Goal: Book appointment/travel/reservation

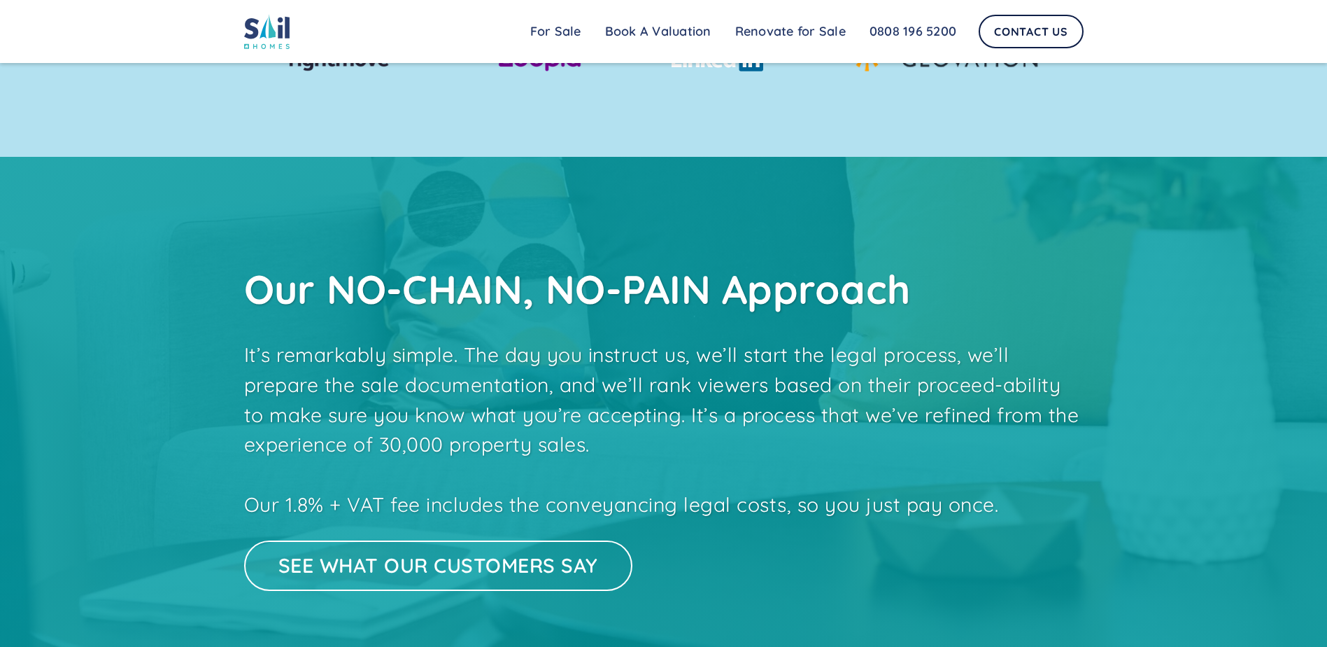
drag, startPoint x: 784, startPoint y: 322, endPoint x: 785, endPoint y: 341, distance: 18.9
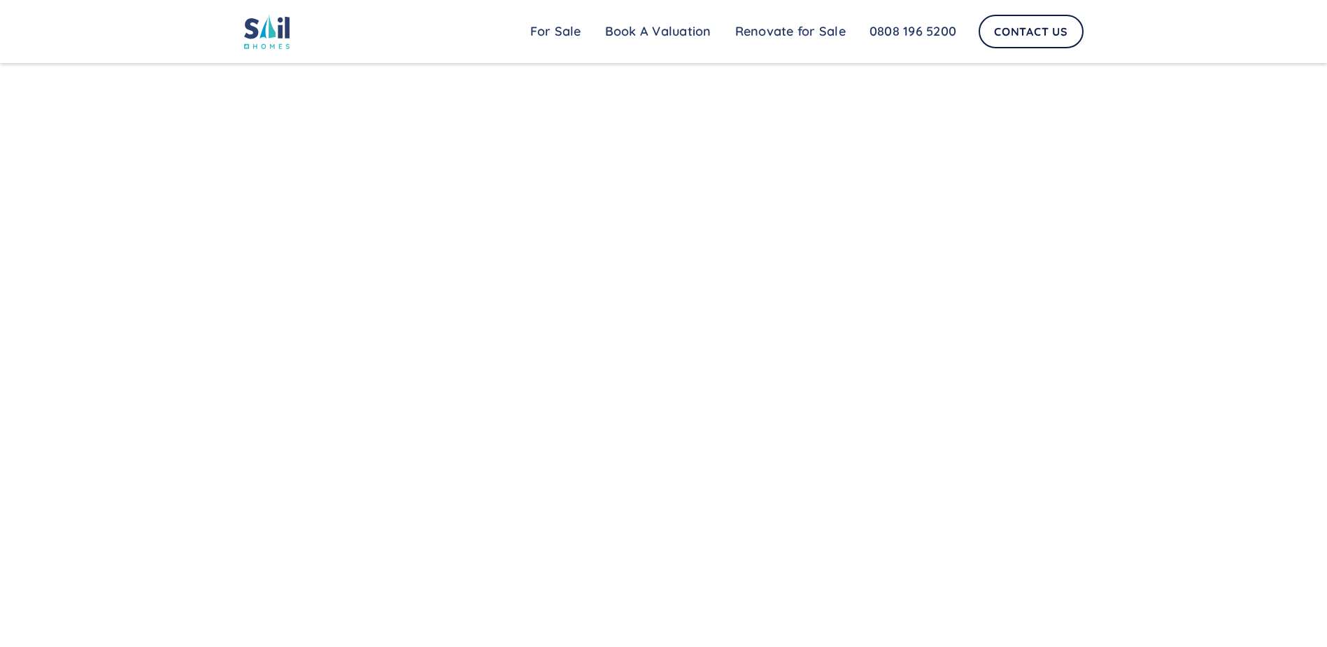
drag, startPoint x: 765, startPoint y: 260, endPoint x: 790, endPoint y: 393, distance: 134.6
drag, startPoint x: 747, startPoint y: 439, endPoint x: 735, endPoint y: 444, distance: 12.2
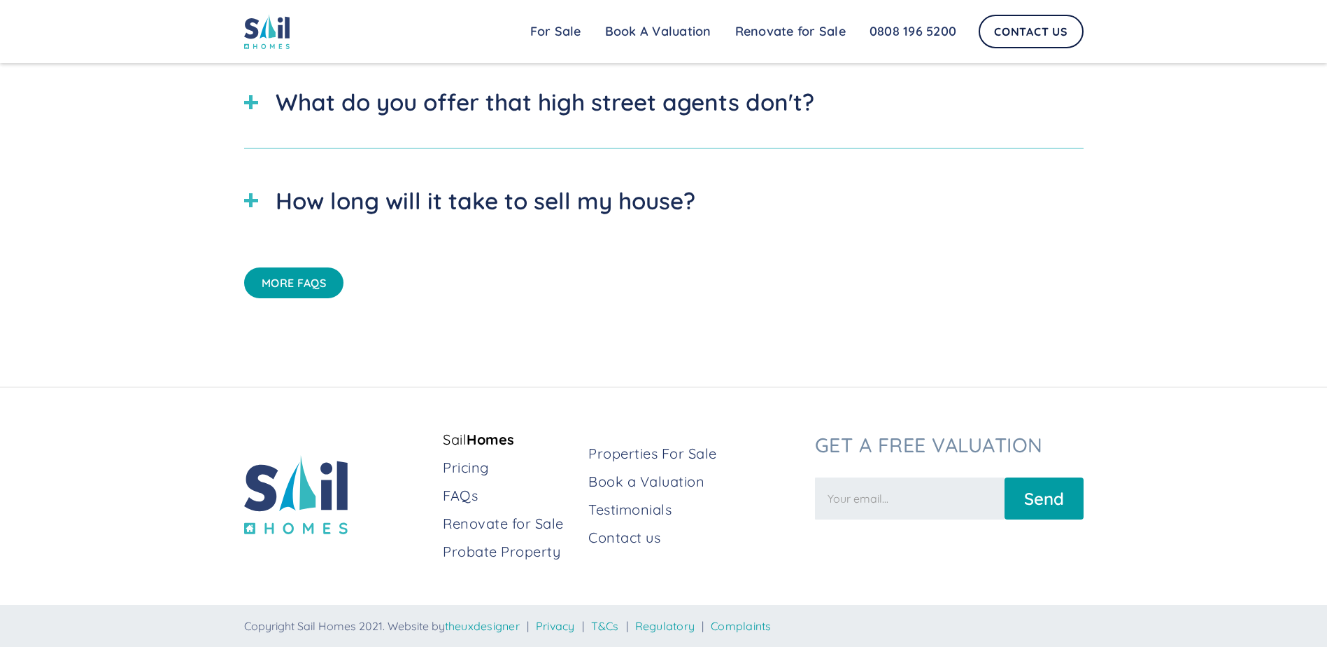
drag, startPoint x: 743, startPoint y: 513, endPoint x: 660, endPoint y: 218, distance: 306.1
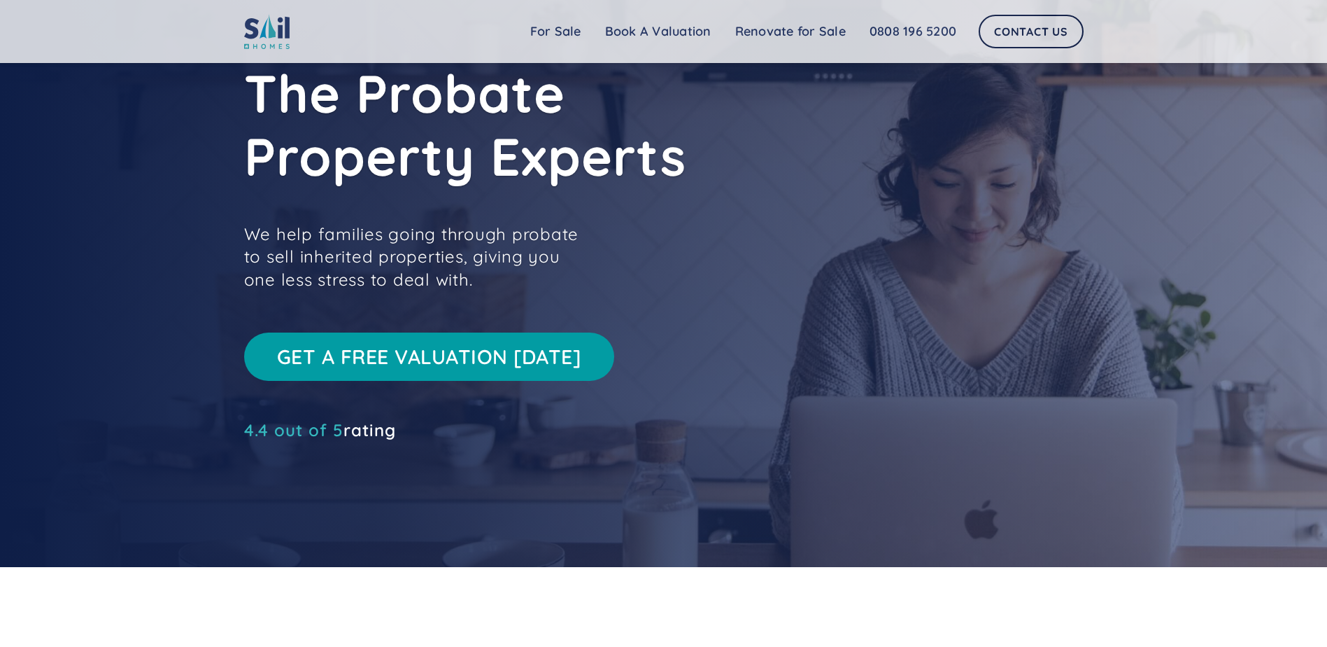
scroll to position [0, 0]
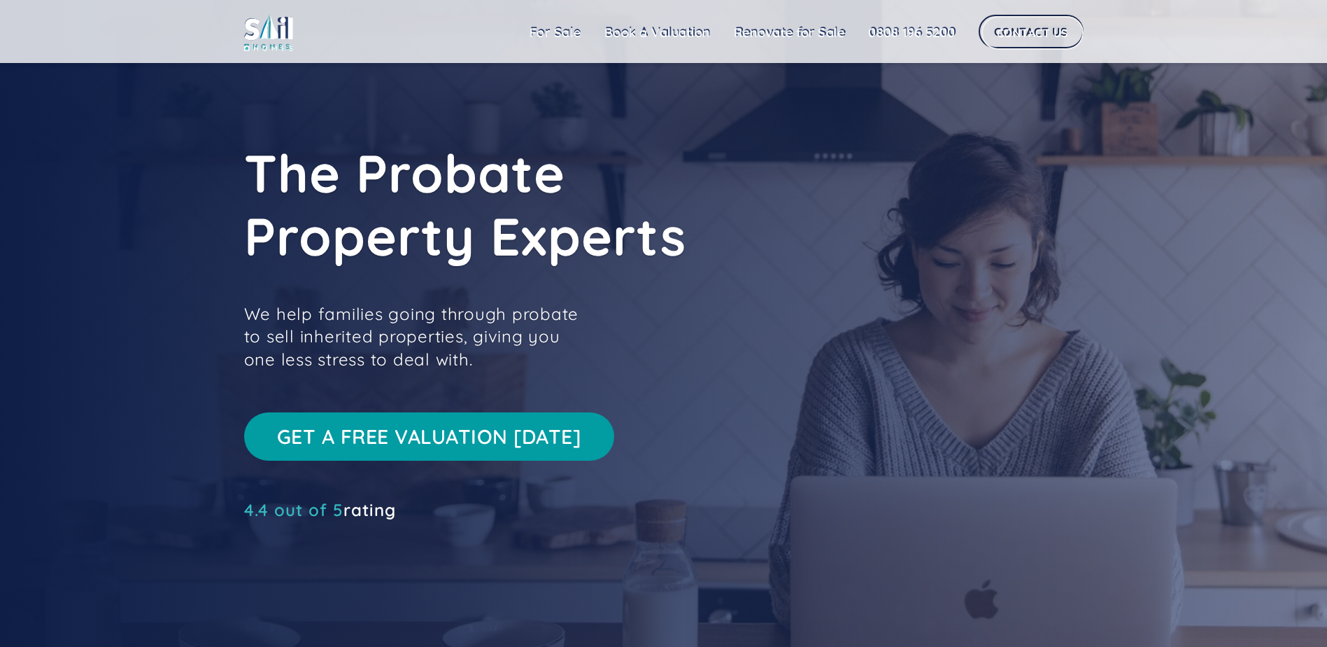
drag, startPoint x: 724, startPoint y: 386, endPoint x: 716, endPoint y: 211, distance: 175.1
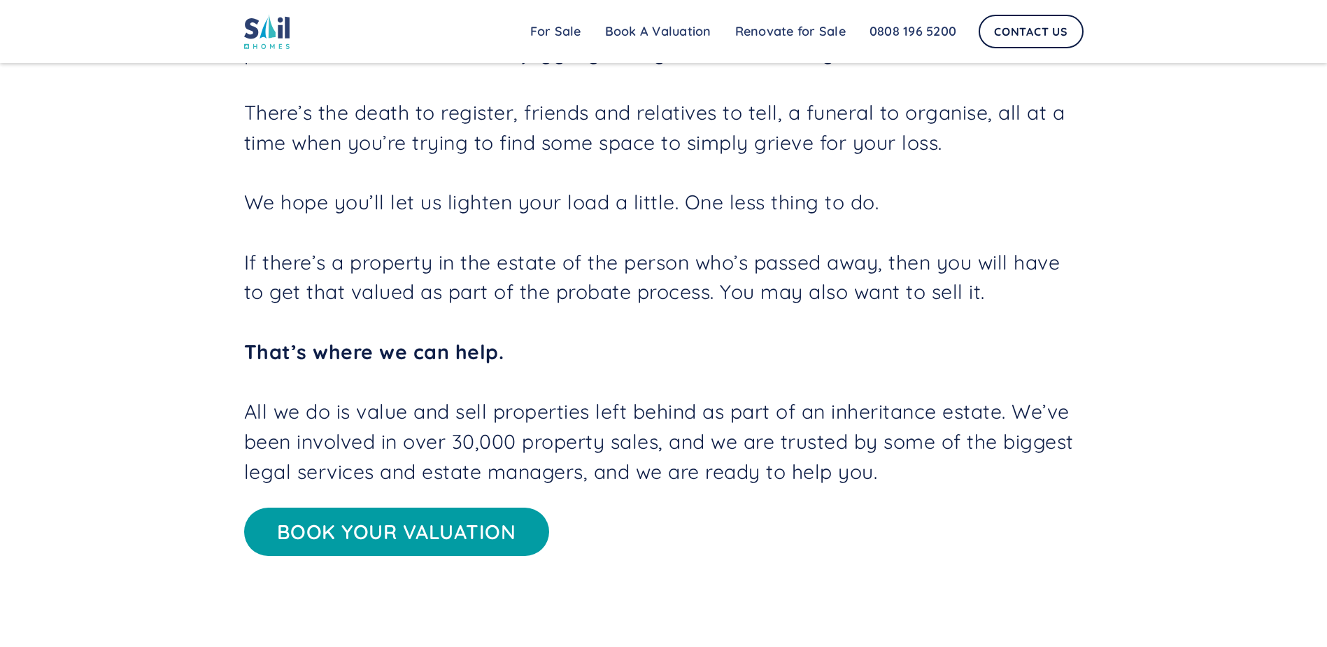
scroll to position [980, 0]
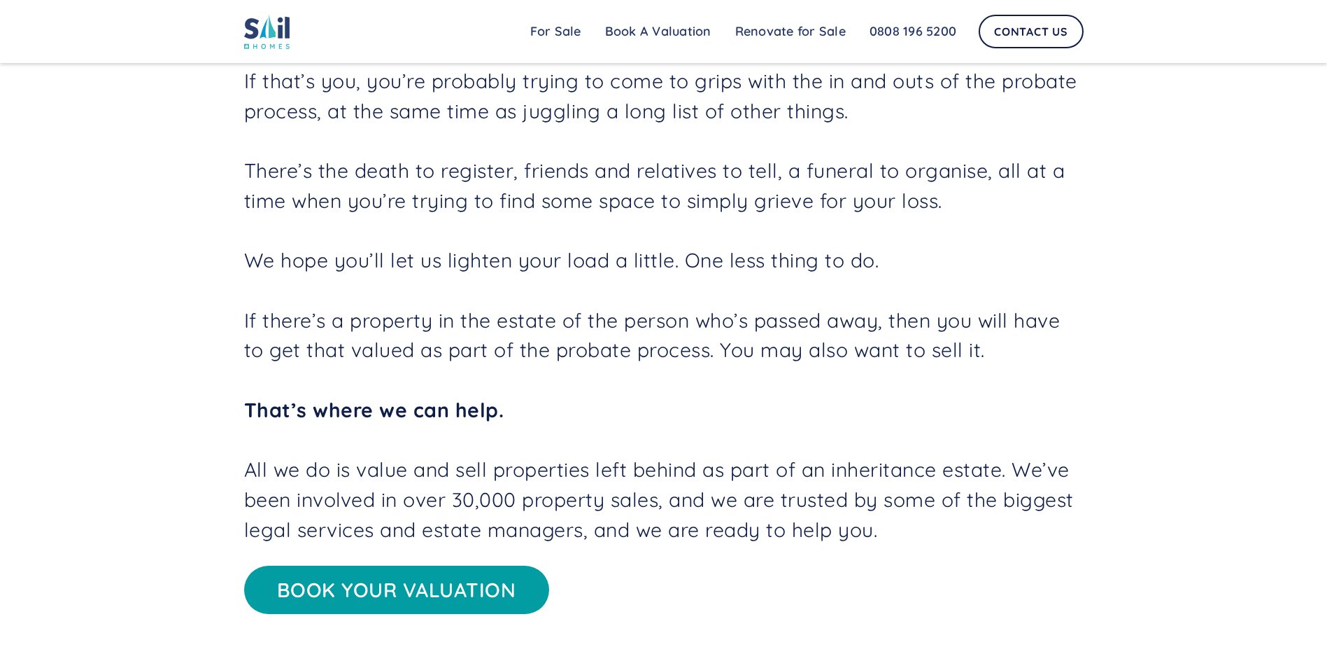
drag, startPoint x: 631, startPoint y: 293, endPoint x: 665, endPoint y: 252, distance: 53.7
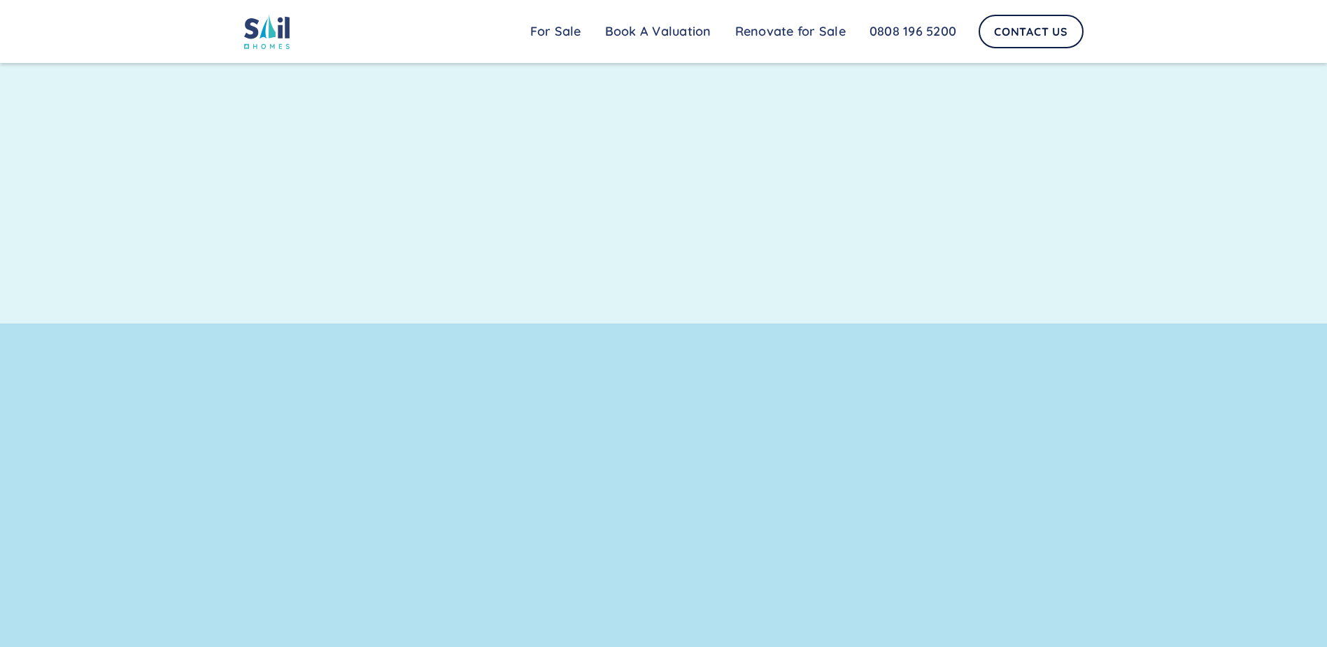
scroll to position [3320, 0]
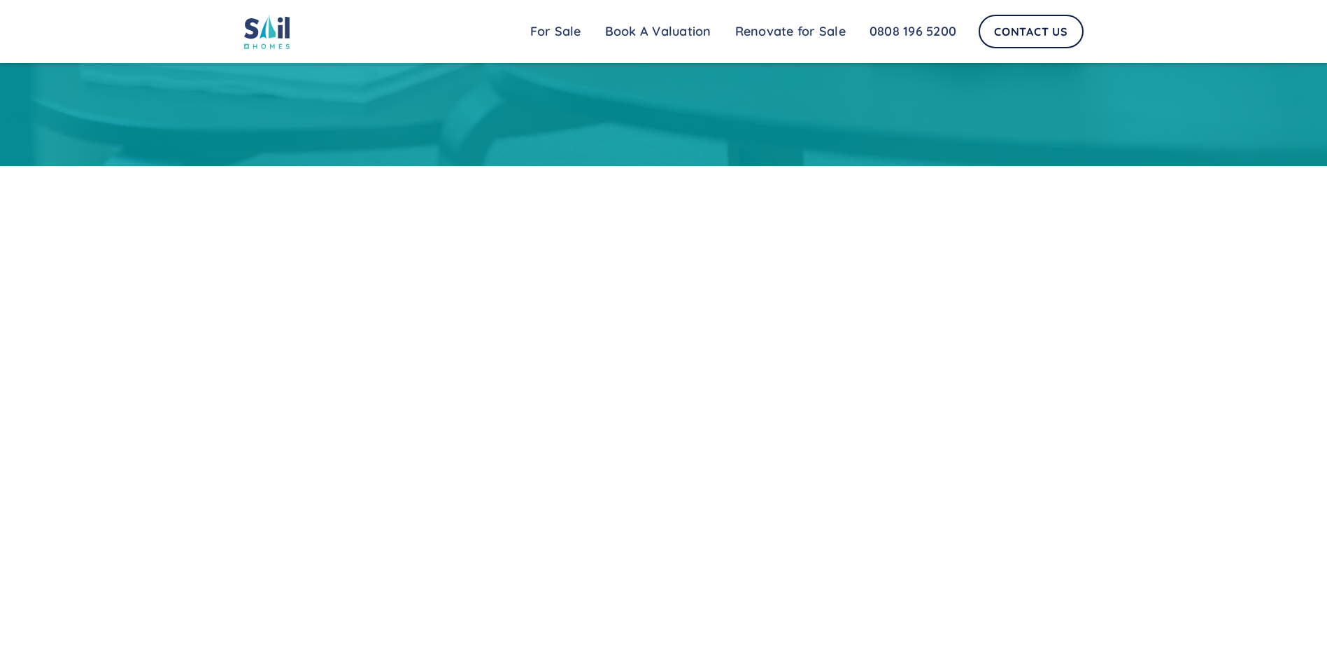
drag, startPoint x: 677, startPoint y: 246, endPoint x: 702, endPoint y: 486, distance: 241.3
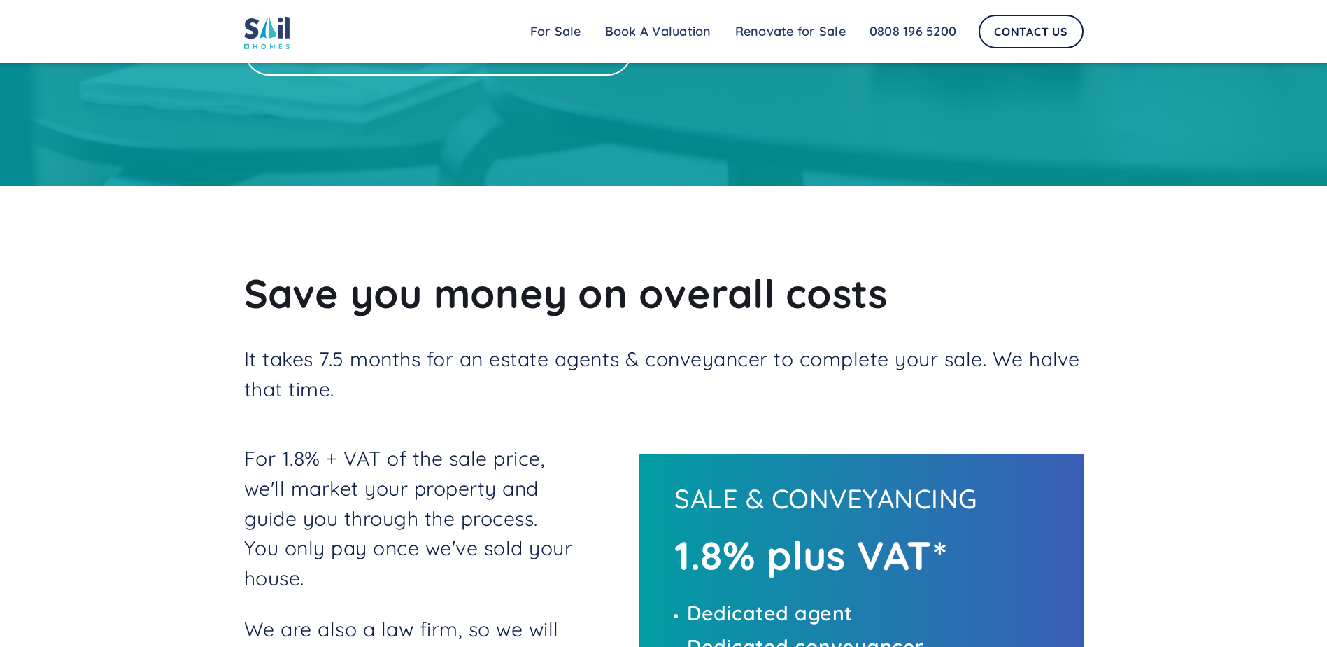
scroll to position [3110, 0]
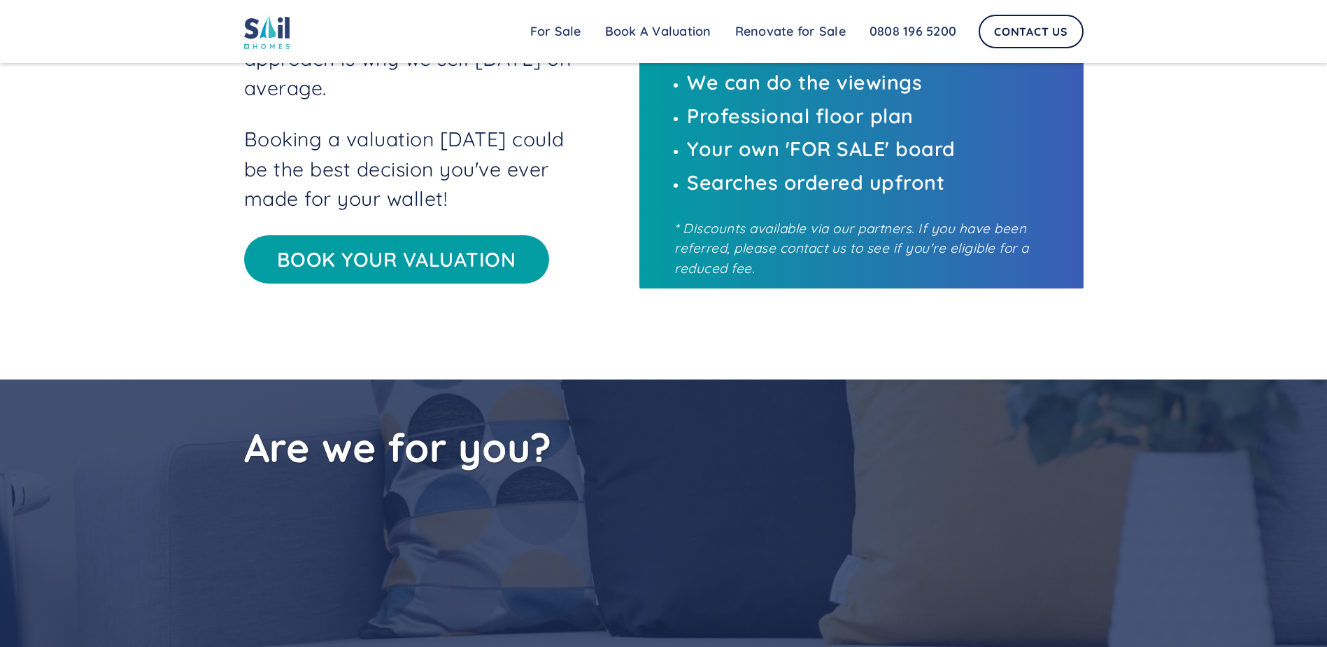
drag, startPoint x: 612, startPoint y: 271, endPoint x: 614, endPoint y: 371, distance: 100.1
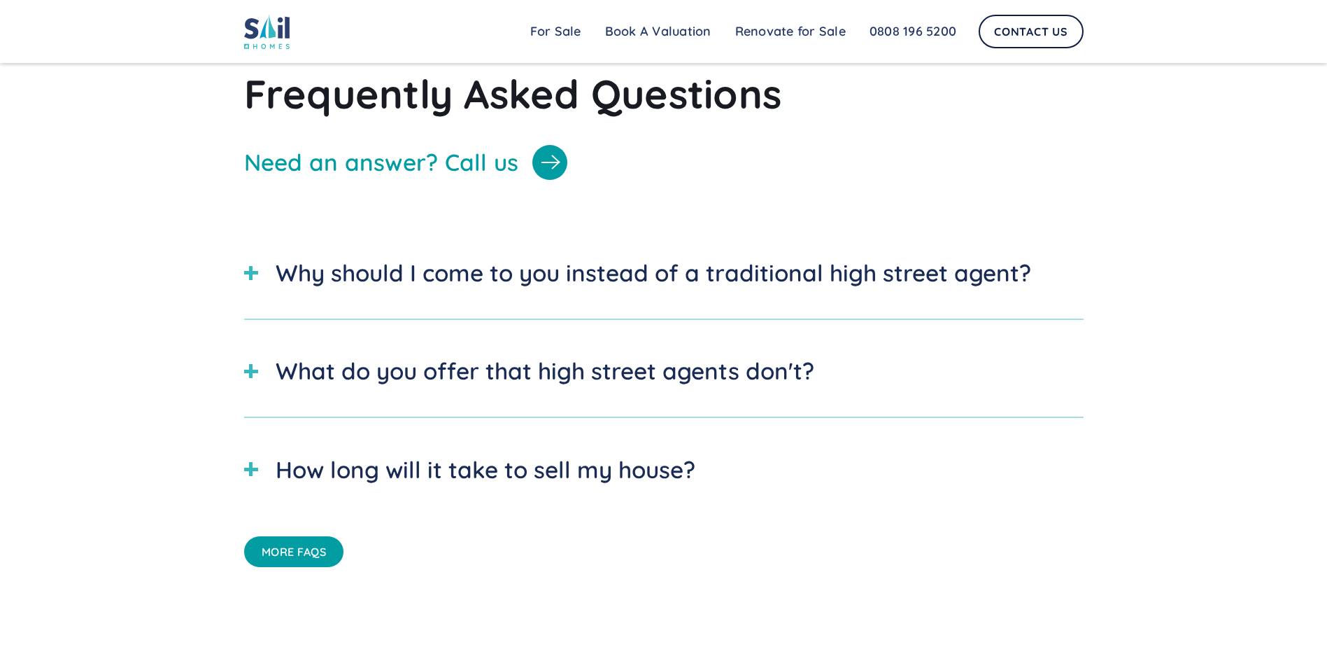
scroll to position [4823, 0]
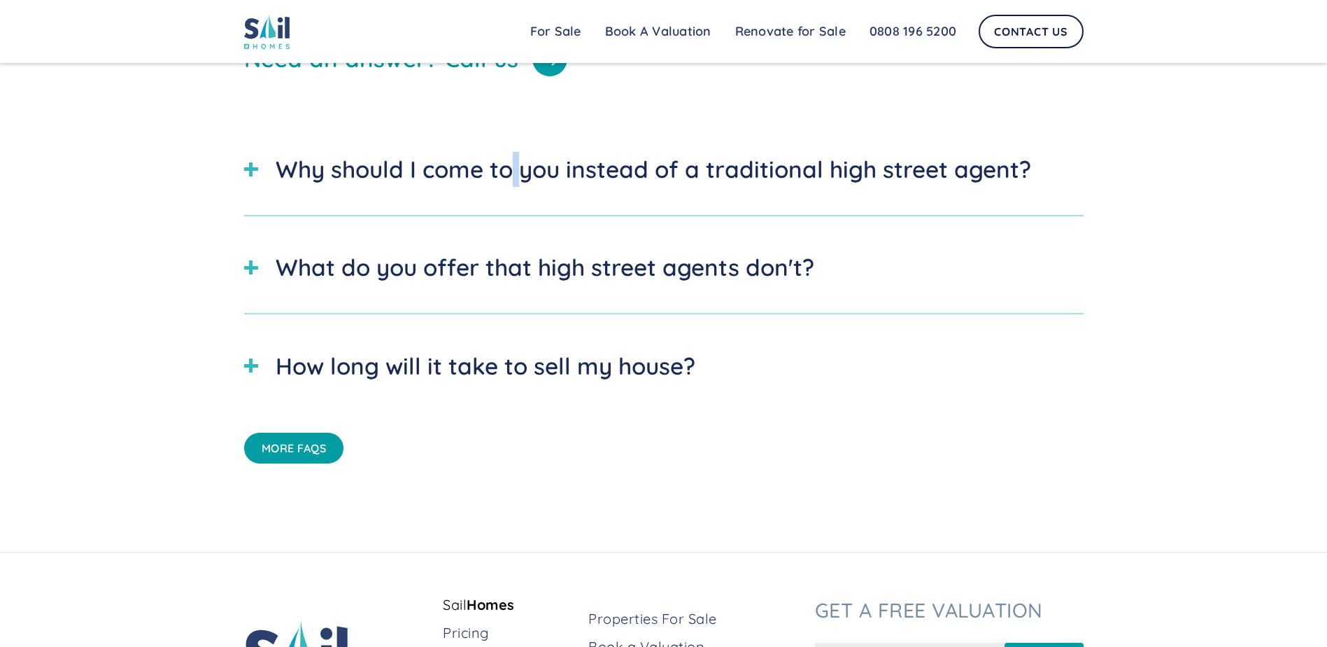
click at [519, 187] on div "Why should I come to you instead of a traditional high street agent?" at bounding box center [654, 169] width 756 height 35
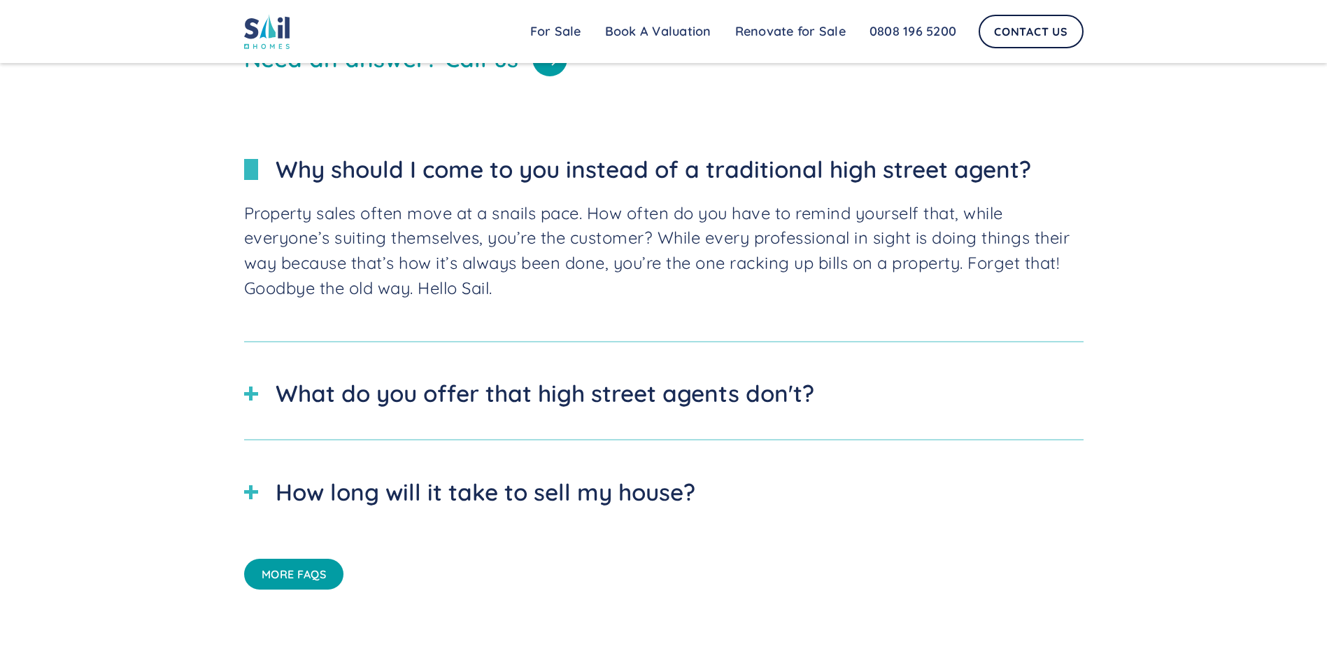
click at [658, 300] on p "Property sales often move at a snails pace. How often do you have to remind you…" at bounding box center [664, 250] width 840 height 99
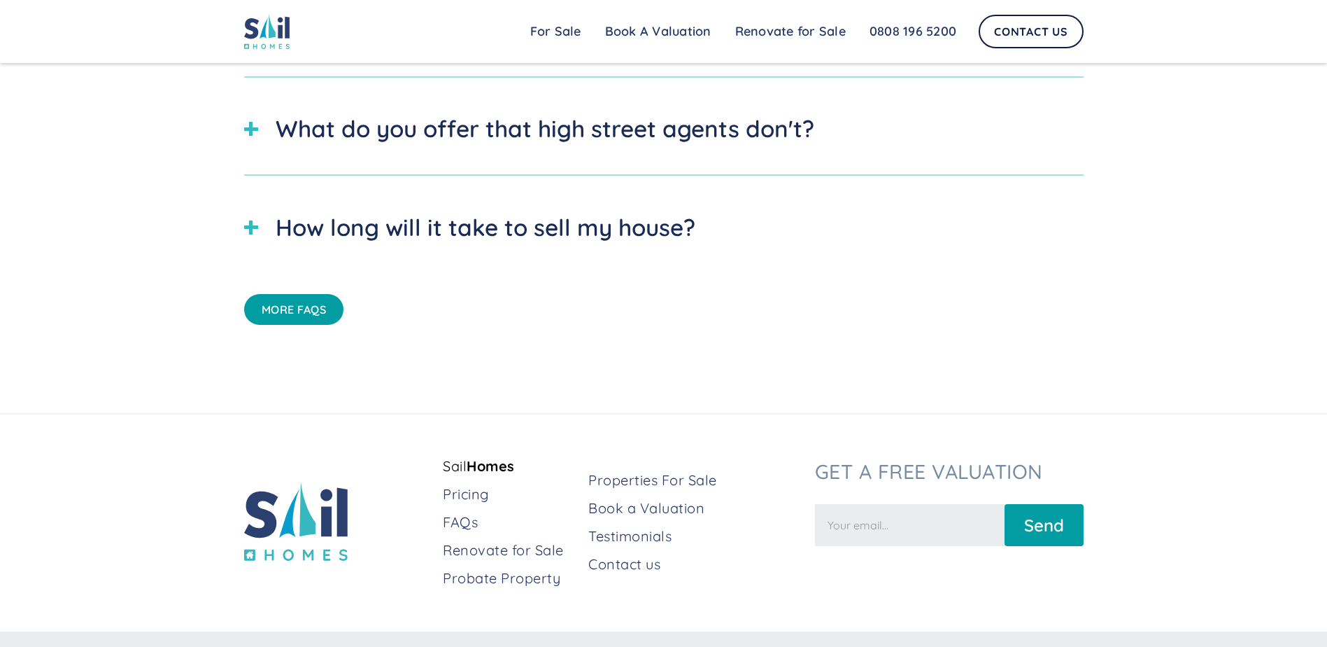
scroll to position [5145, 0]
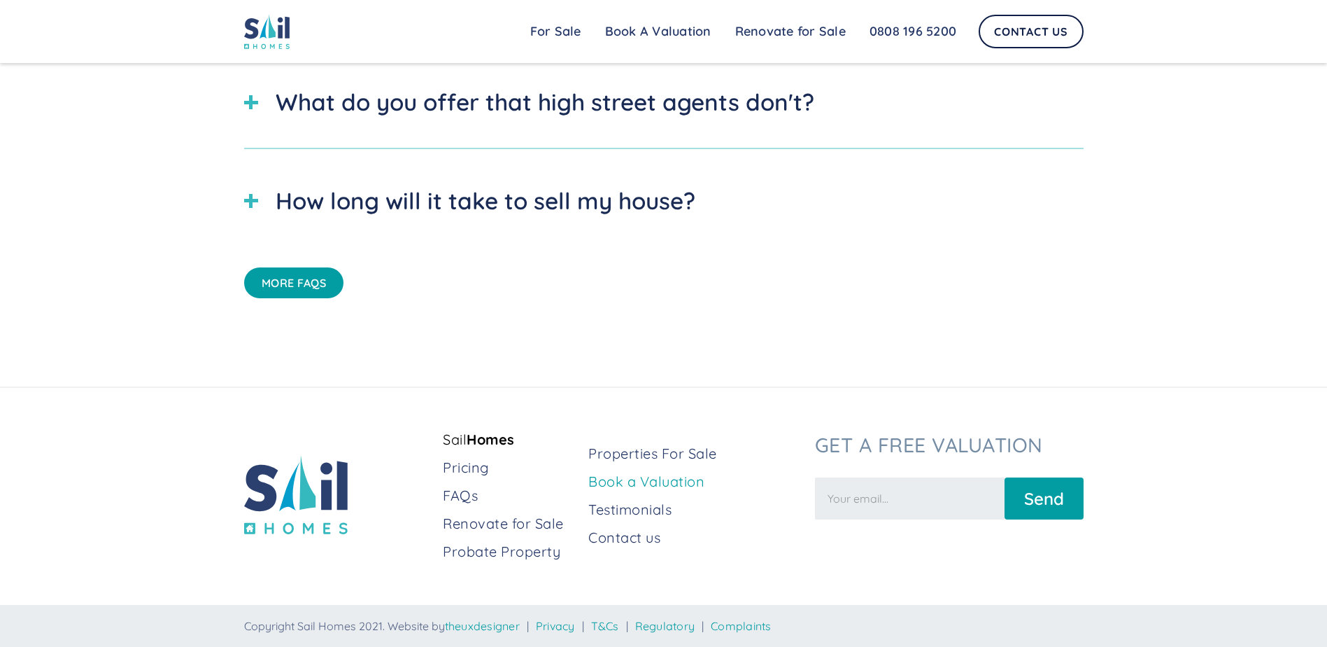
click at [658, 481] on link "Book a Valuation" at bounding box center [695, 482] width 215 height 20
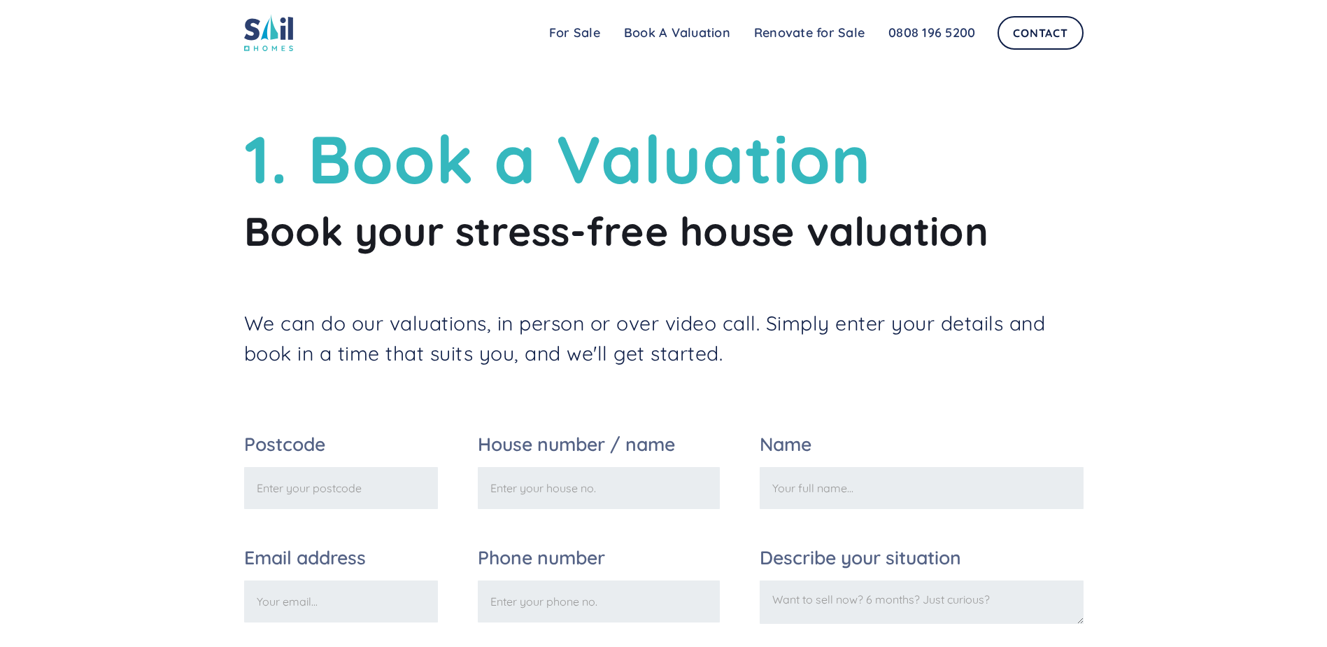
drag, startPoint x: 540, startPoint y: 455, endPoint x: 347, endPoint y: 159, distance: 353.0
click at [294, 54] on div "Sail Home For Sale FAQs Blog Testimonials Renovate for Sale Book A Valuation Re…" at bounding box center [663, 32] width 1327 height 65
